Goal: Entertainment & Leisure: Consume media (video, audio)

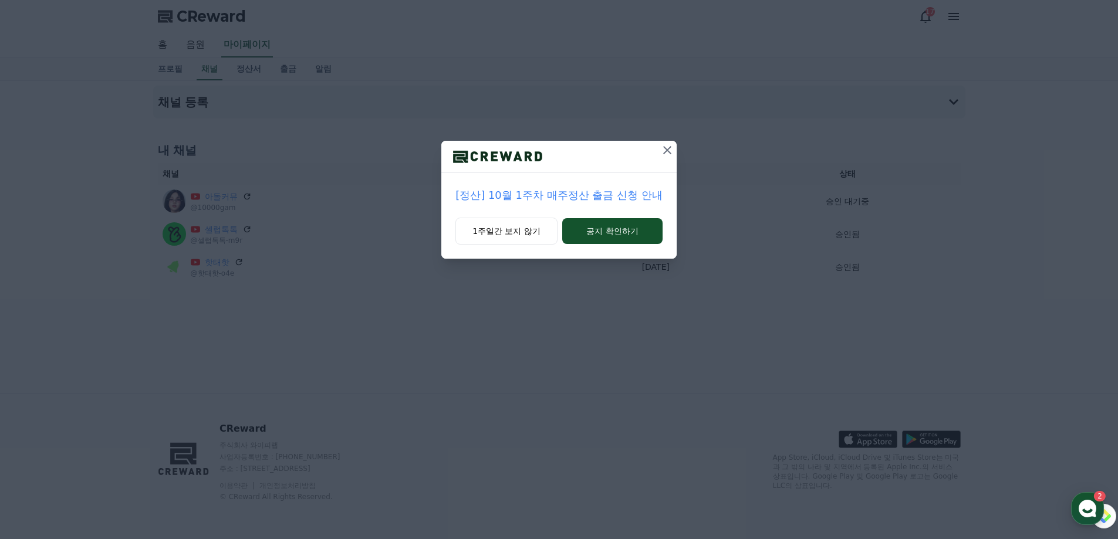
click at [521, 238] on button "1주일간 보지 않기" at bounding box center [506, 231] width 102 height 27
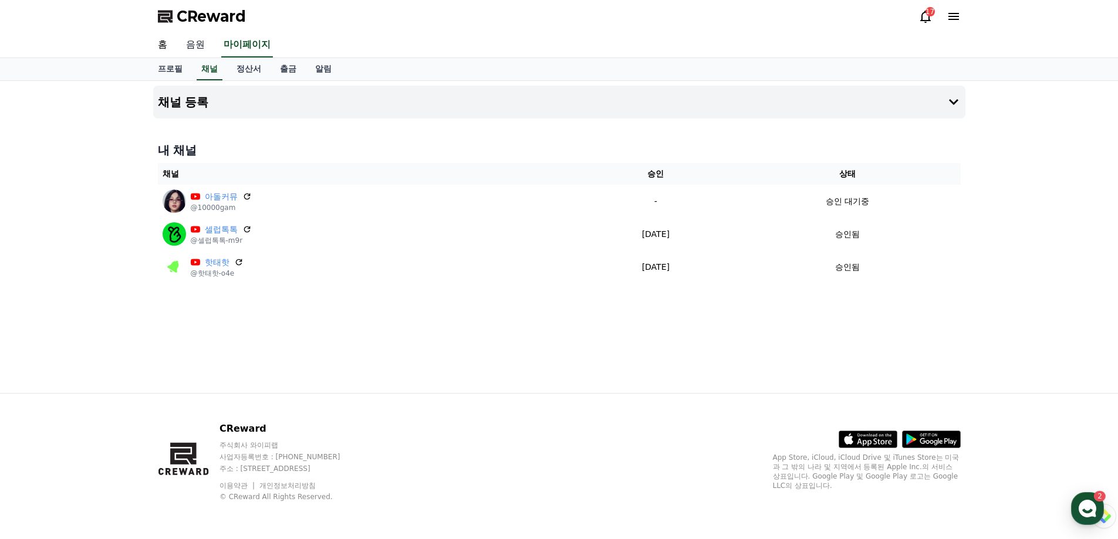
click at [202, 50] on link "음원" at bounding box center [196, 45] width 38 height 25
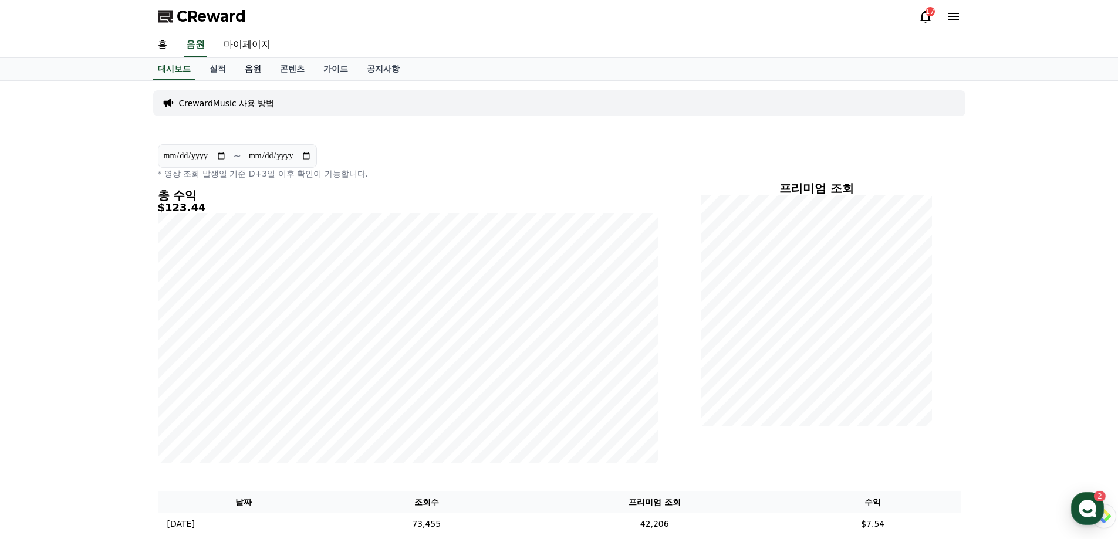
click at [245, 68] on link "음원" at bounding box center [252, 69] width 35 height 22
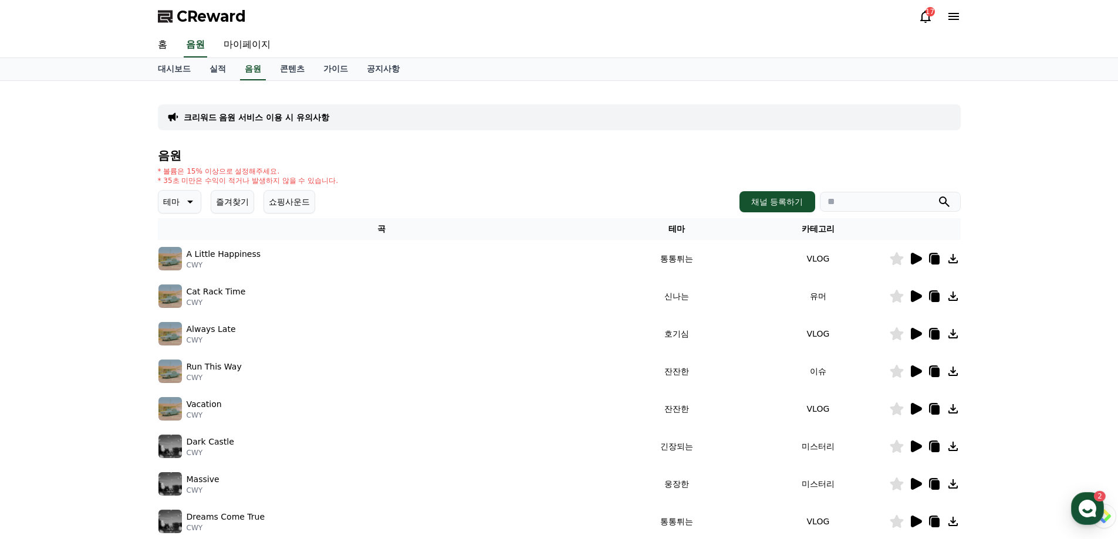
click at [284, 197] on button "쇼핑사운드" at bounding box center [289, 201] width 52 height 23
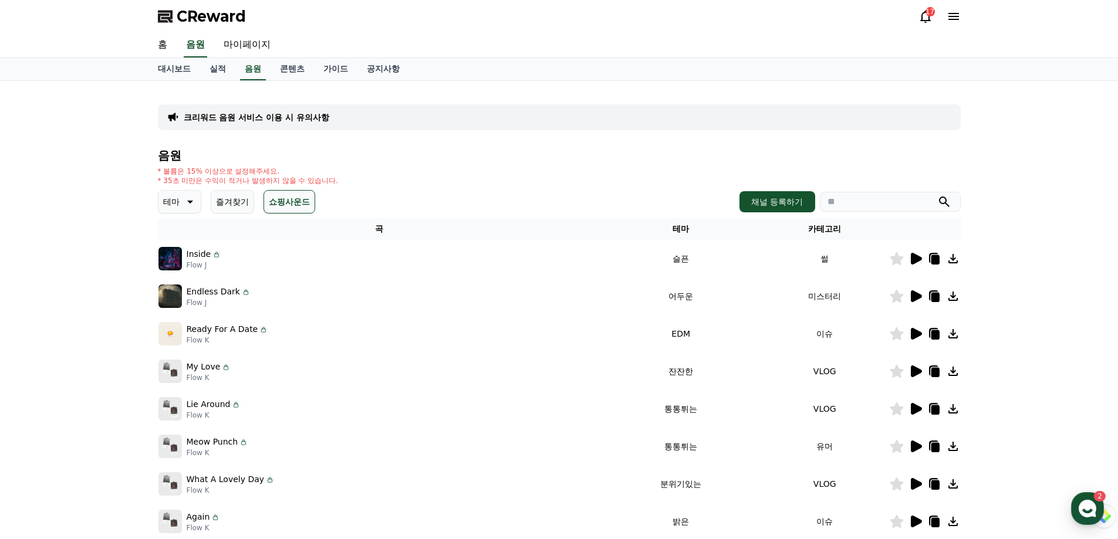
click at [917, 371] on icon at bounding box center [915, 371] width 14 height 14
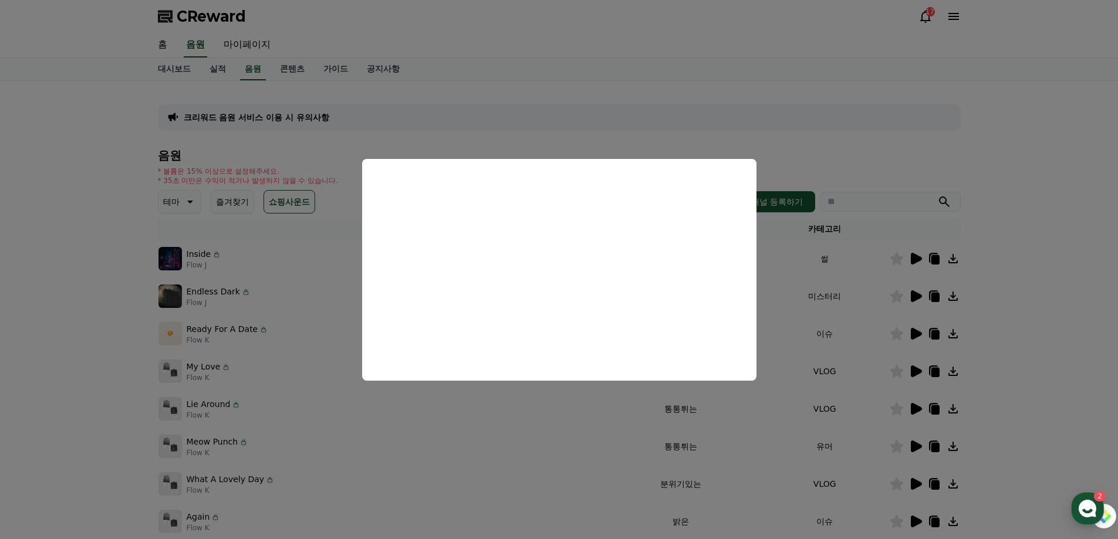
click at [77, 407] on button "close modal" at bounding box center [559, 269] width 1118 height 539
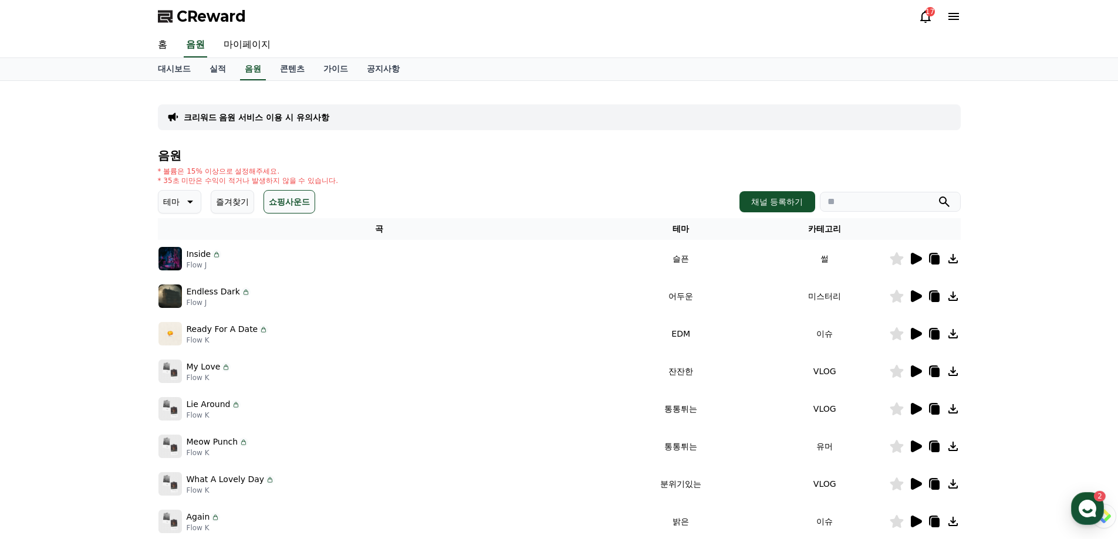
click at [922, 407] on icon at bounding box center [915, 409] width 14 height 14
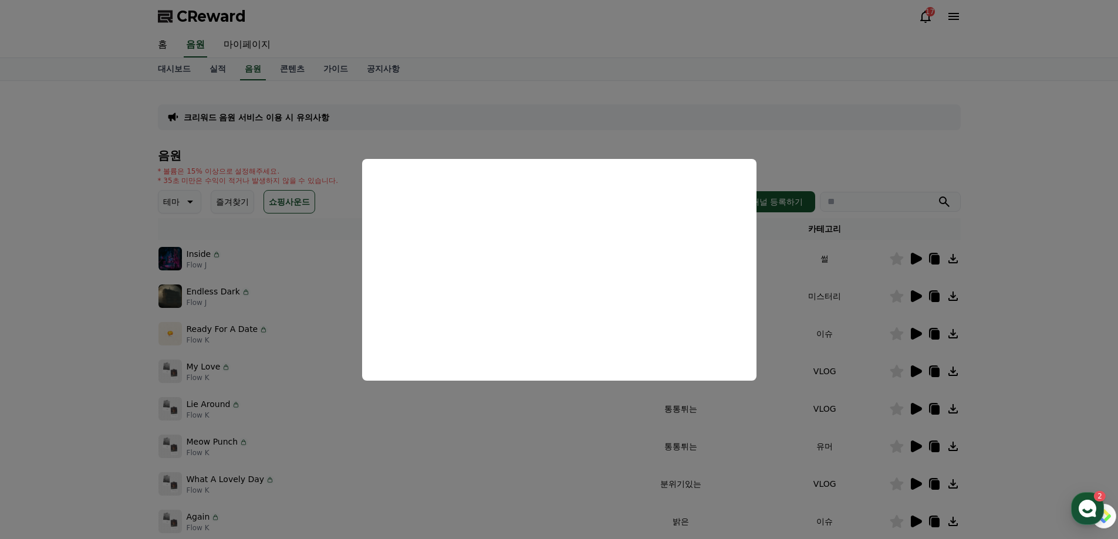
click at [910, 501] on button "close modal" at bounding box center [559, 269] width 1118 height 539
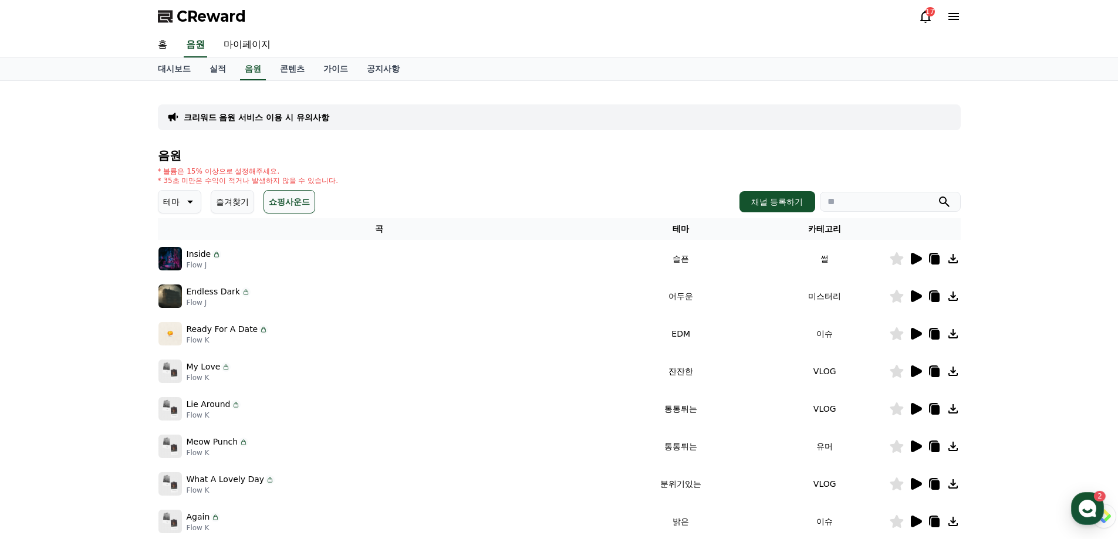
click at [918, 444] on icon at bounding box center [916, 447] width 11 height 12
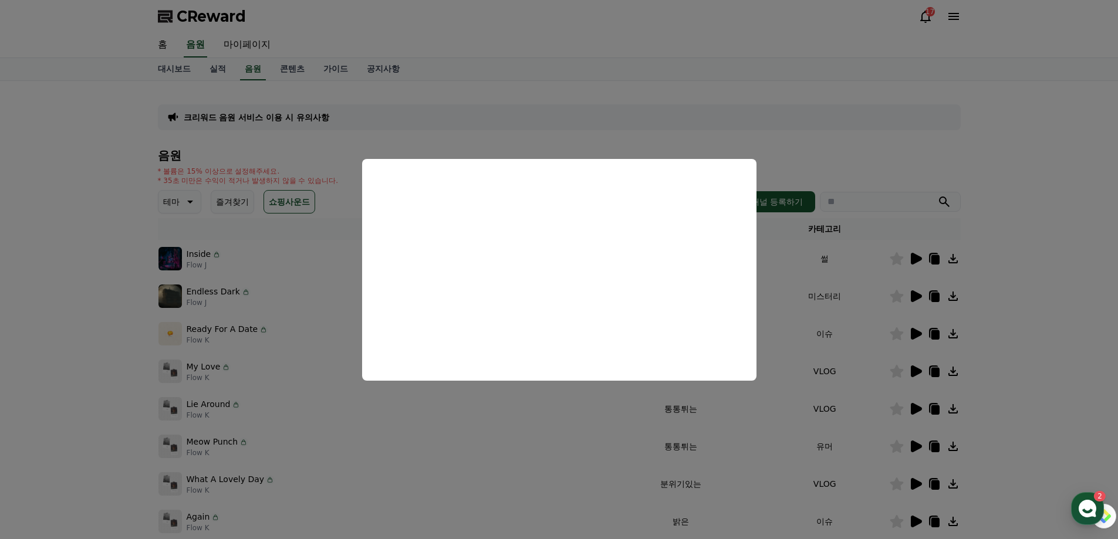
click at [867, 458] on button "close modal" at bounding box center [559, 269] width 1118 height 539
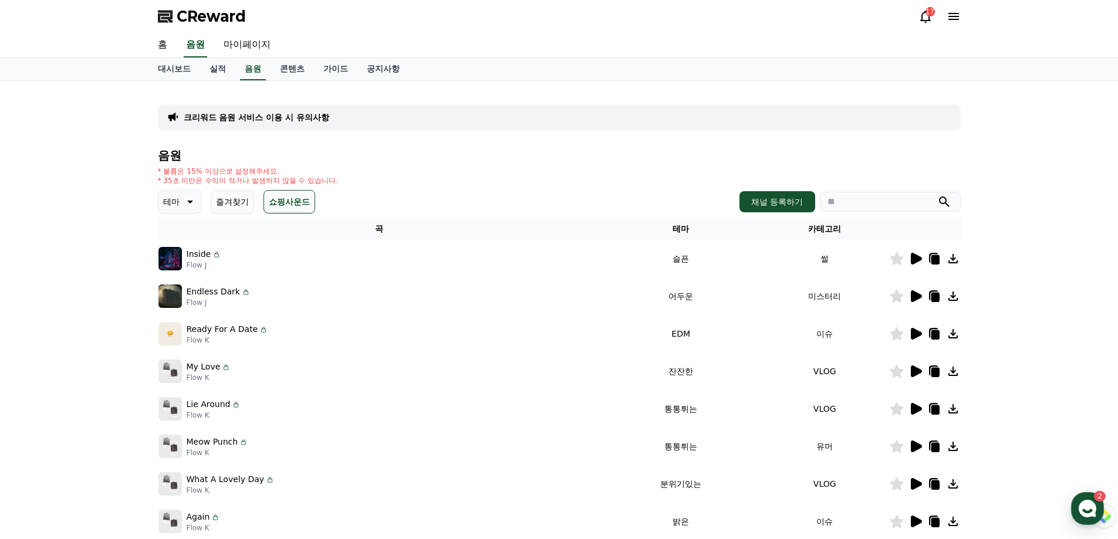
click at [919, 519] on icon at bounding box center [916, 522] width 11 height 12
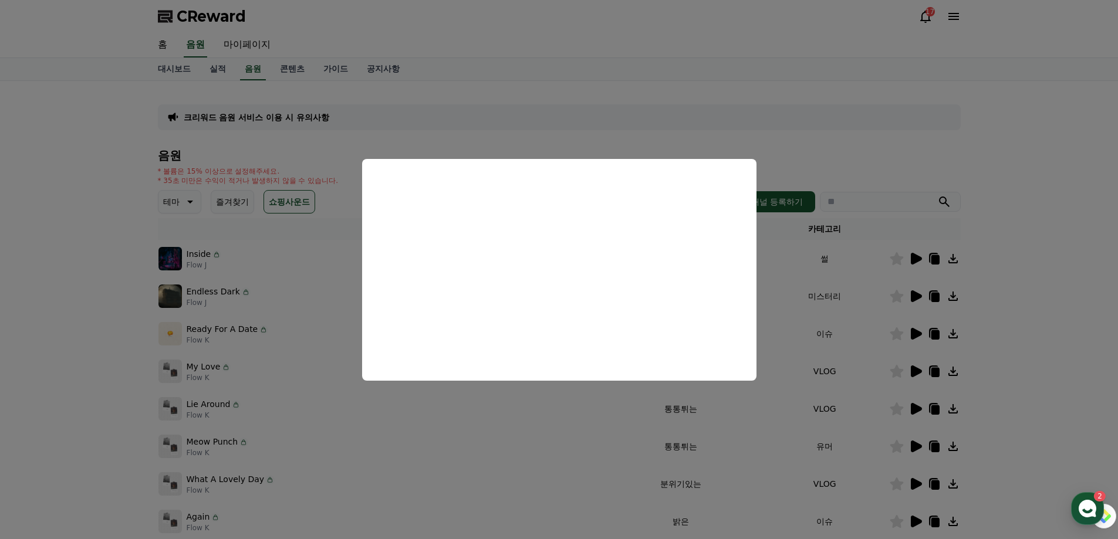
click at [903, 495] on button "close modal" at bounding box center [559, 269] width 1118 height 539
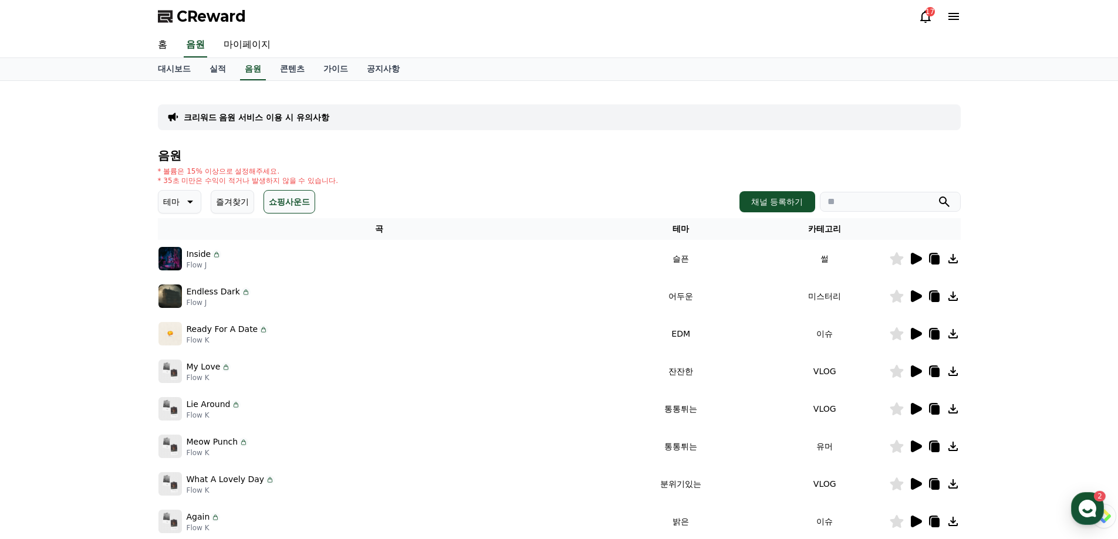
click at [922, 485] on icon at bounding box center [916, 484] width 11 height 12
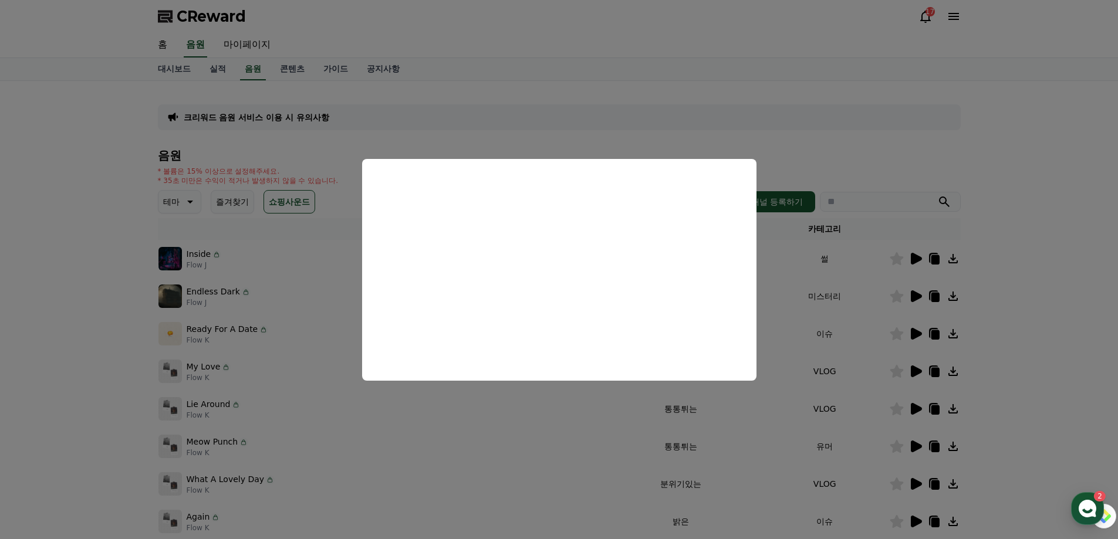
click at [1023, 435] on button "close modal" at bounding box center [559, 269] width 1118 height 539
click at [1059, 400] on div "크리워드 음원 서비스 이용 시 유의사항 음원 * 볼륨은 15% 이상으로 설정해주세요. * 35초 미만은 수익이 적거나 발생하지 않을 수 있습니…" at bounding box center [559, 364] width 1118 height 567
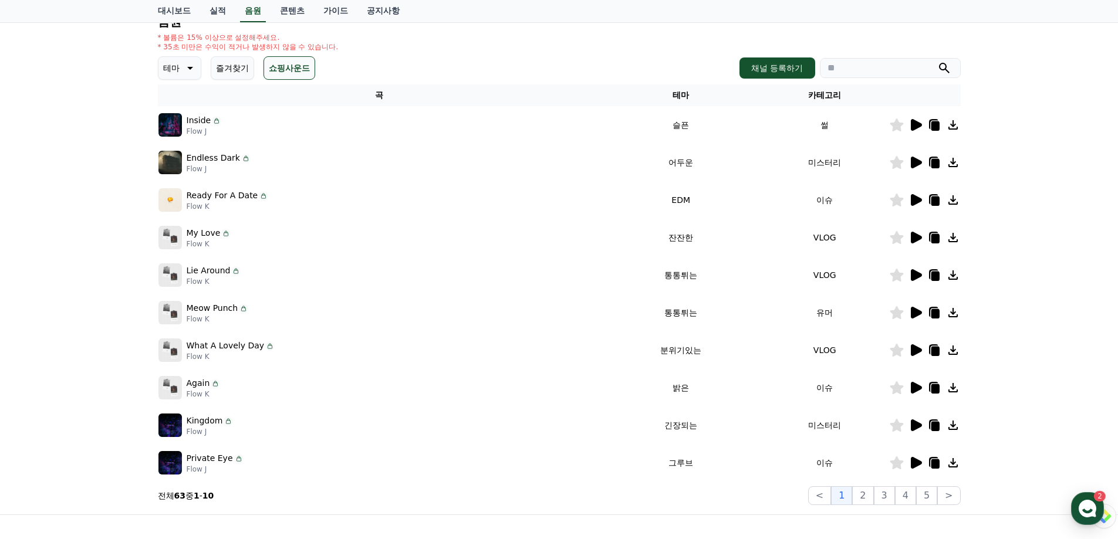
scroll to position [157, 0]
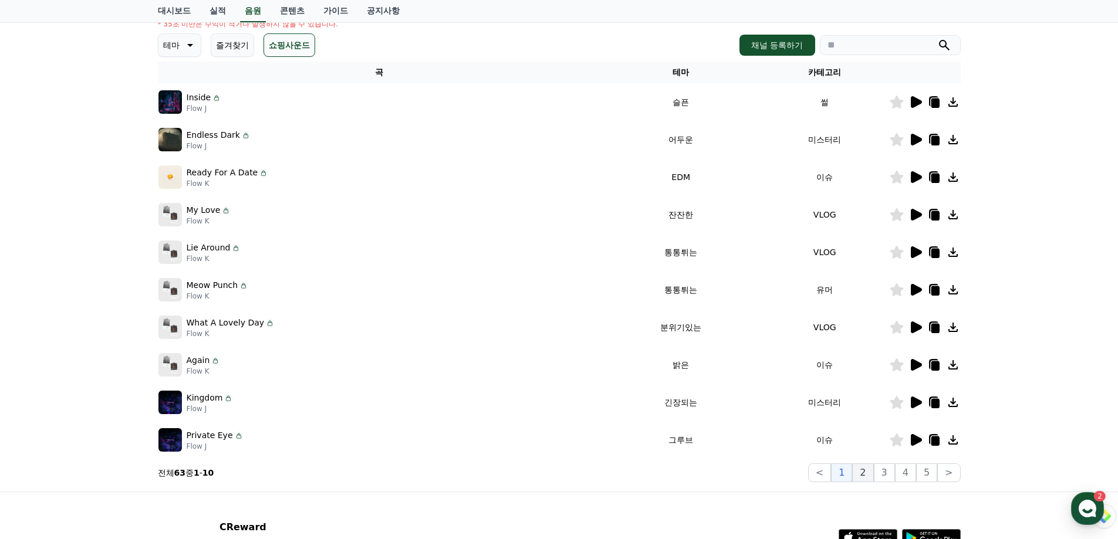
click at [864, 474] on button "2" at bounding box center [862, 473] width 21 height 19
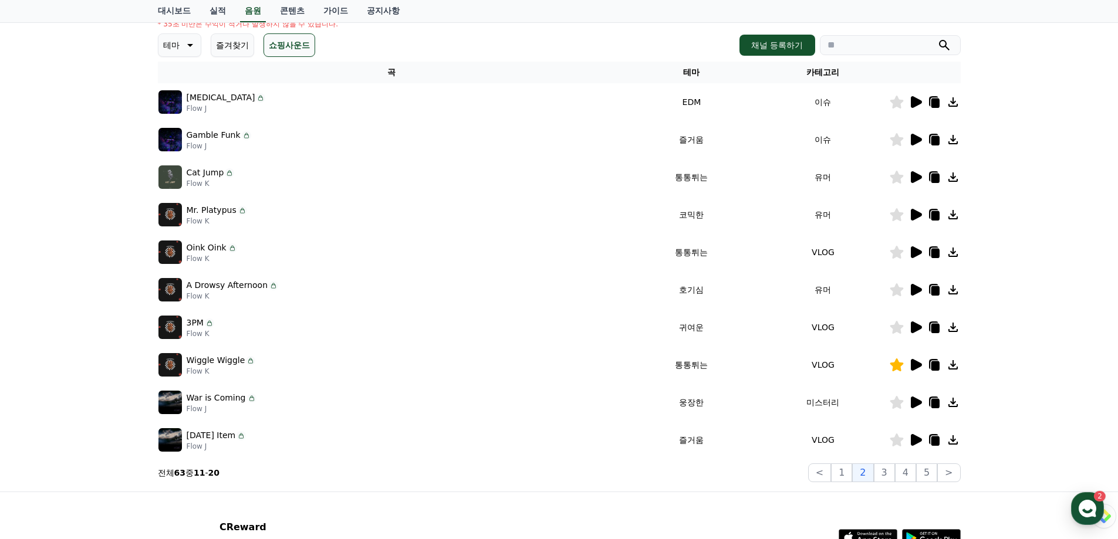
click at [922, 137] on icon at bounding box center [916, 140] width 11 height 12
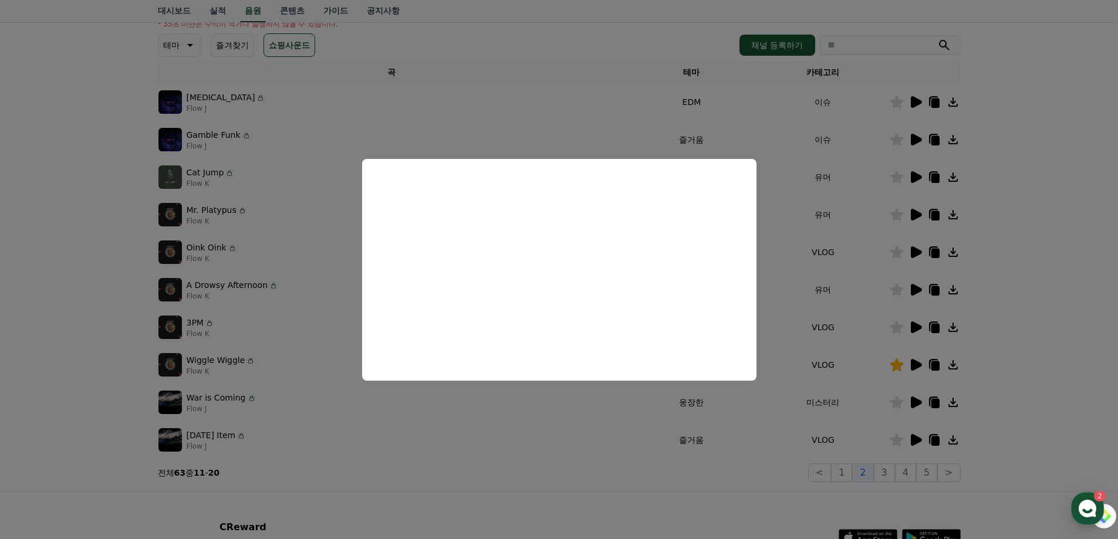
click at [1084, 209] on button "close modal" at bounding box center [559, 269] width 1118 height 539
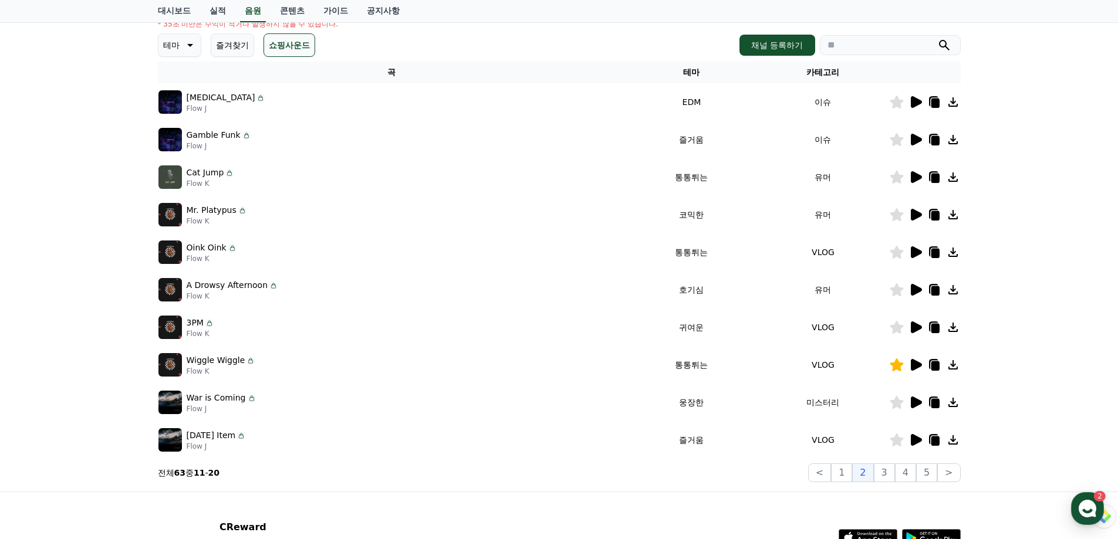
click at [917, 252] on icon at bounding box center [916, 252] width 11 height 12
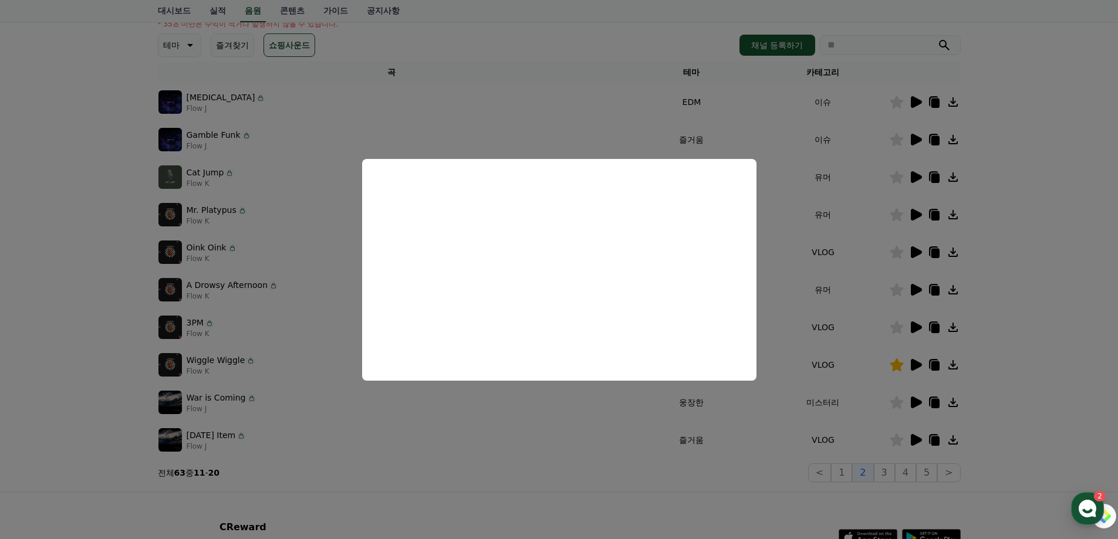
click at [1062, 231] on button "close modal" at bounding box center [559, 269] width 1118 height 539
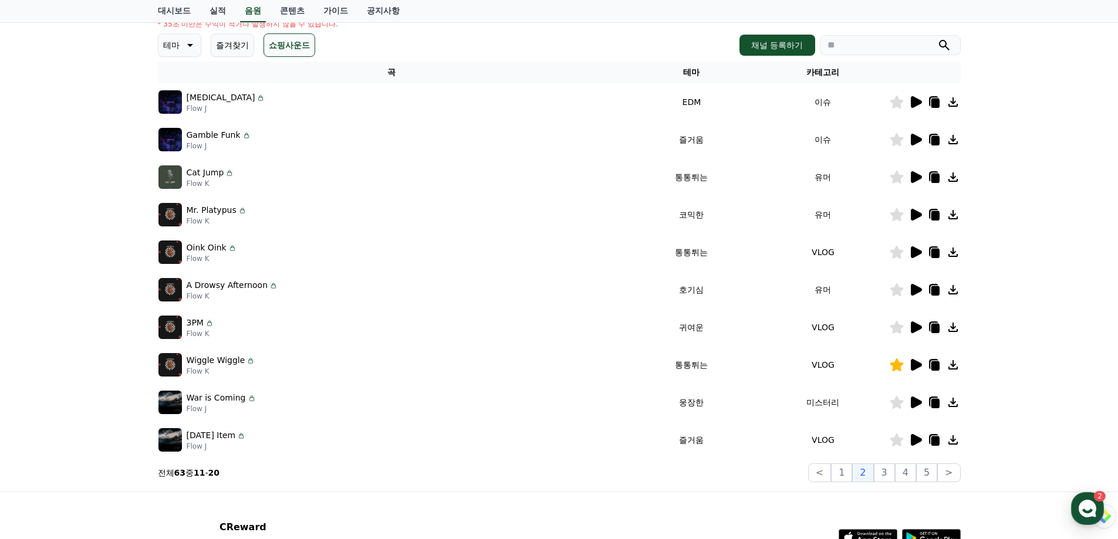
click at [939, 254] on icon at bounding box center [935, 253] width 8 height 9
